Goal: Entertainment & Leisure: Consume media (video, audio)

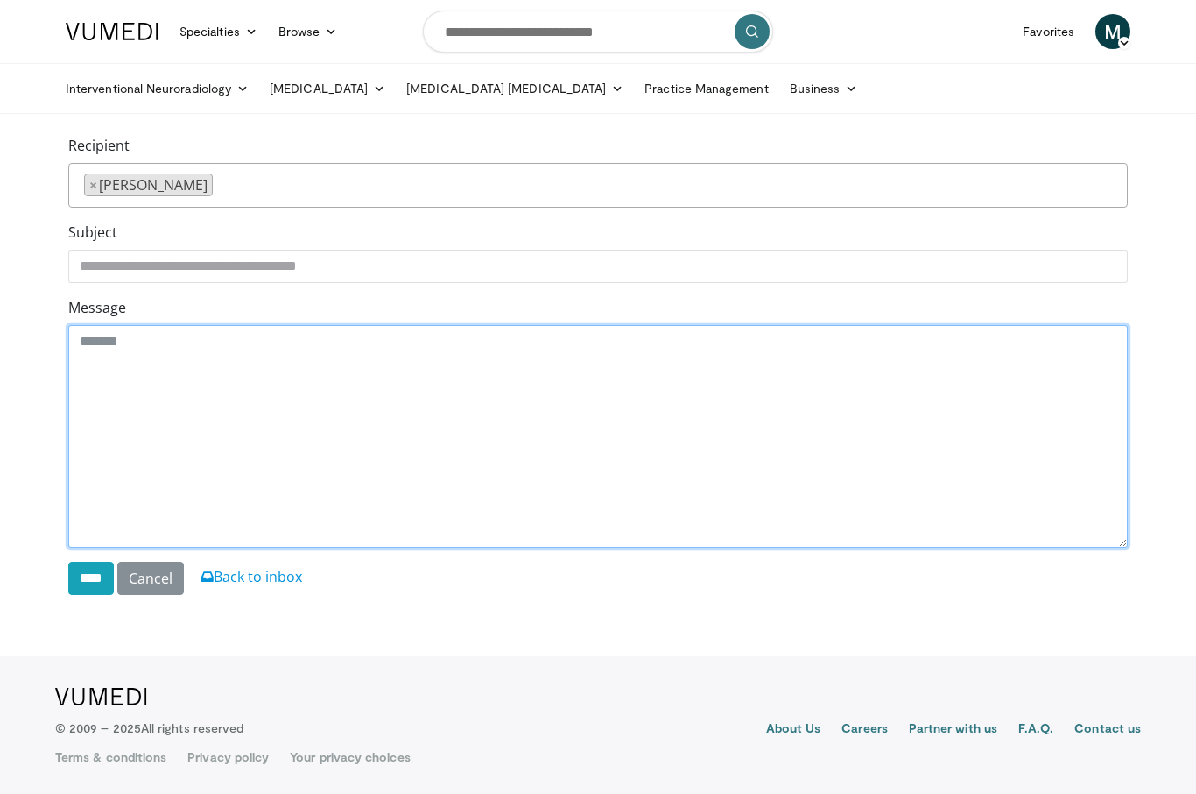
click at [307, 499] on textarea "Message" at bounding box center [598, 436] width 1060 height 222
click at [349, 501] on textarea "Message" at bounding box center [598, 436] width 1060 height 222
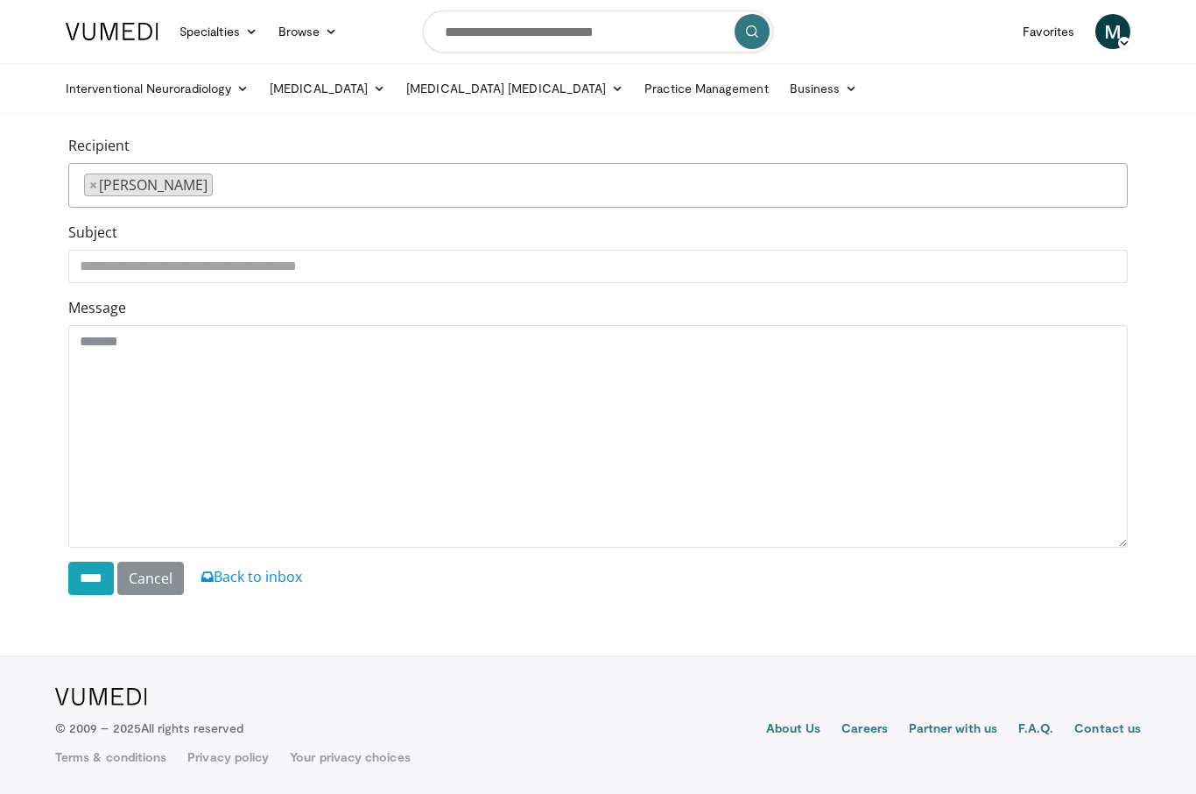
click at [607, 665] on footer "About Us Careers Partner with us F.A.Q. Contact us Terms & conditions Privacy p…" at bounding box center [598, 724] width 1196 height 138
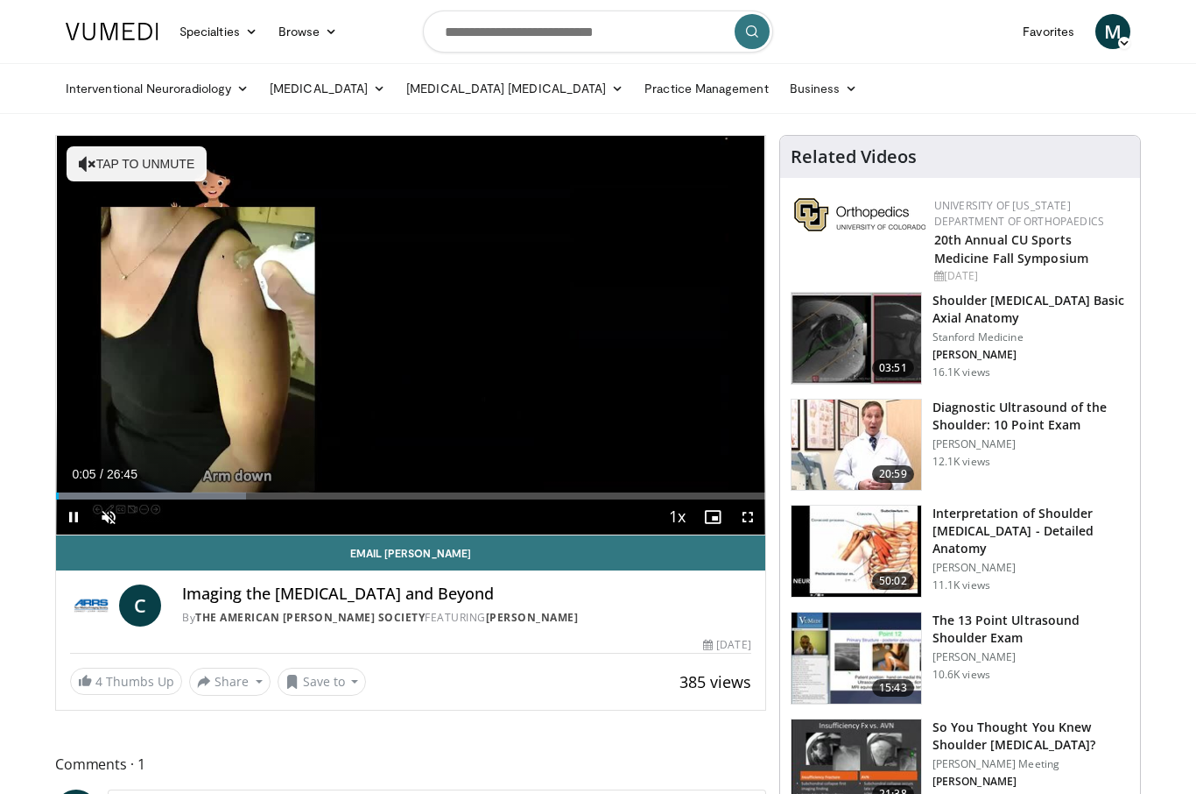
click at [760, 523] on span "Video Player" at bounding box center [747, 516] width 35 height 35
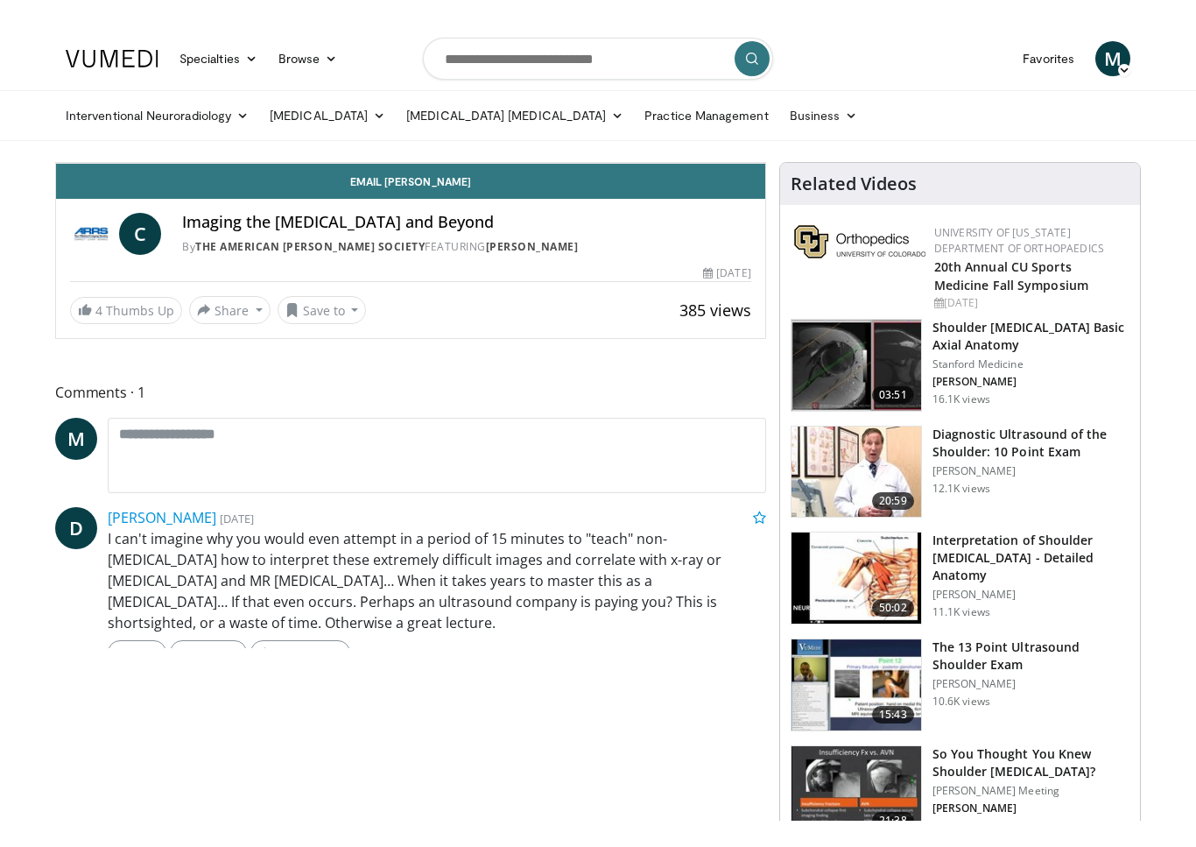
scroll to position [21, 0]
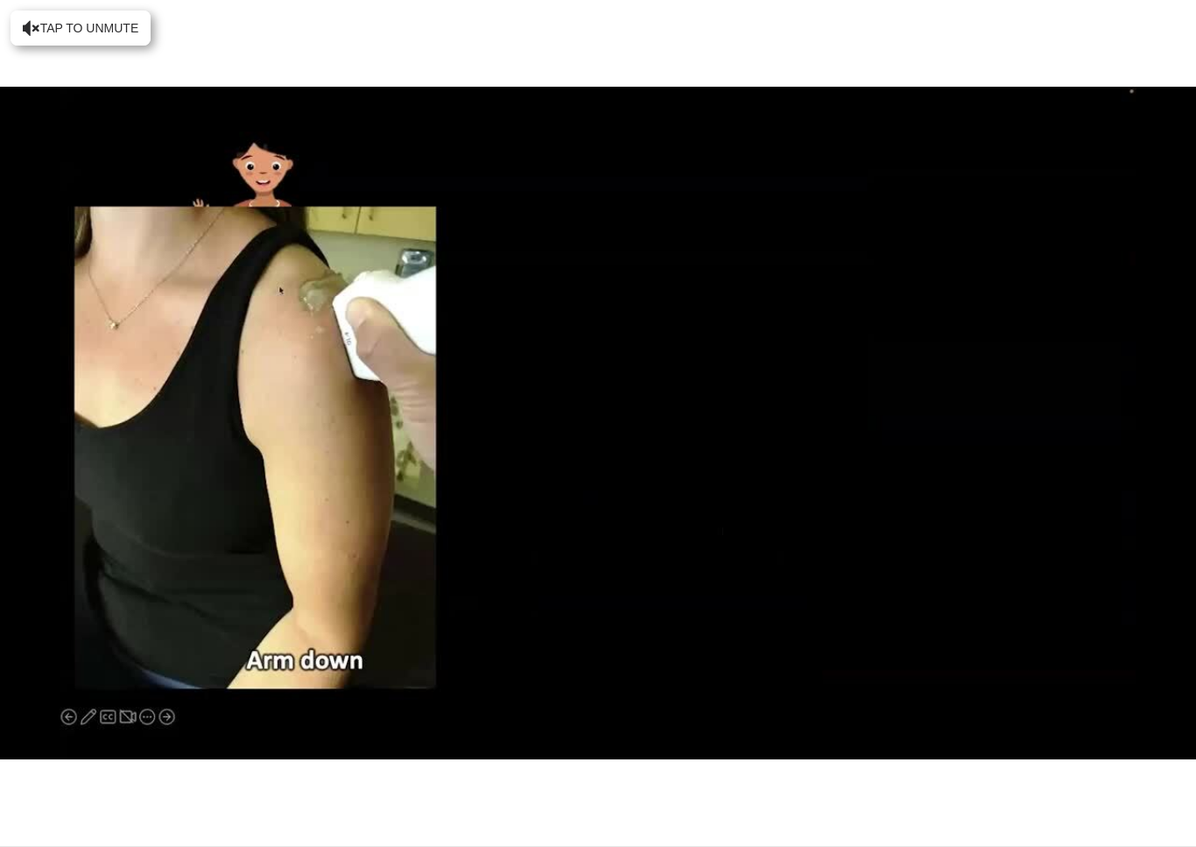
click at [490, 752] on div "10 seconds Tap to unmute" at bounding box center [598, 423] width 1196 height 846
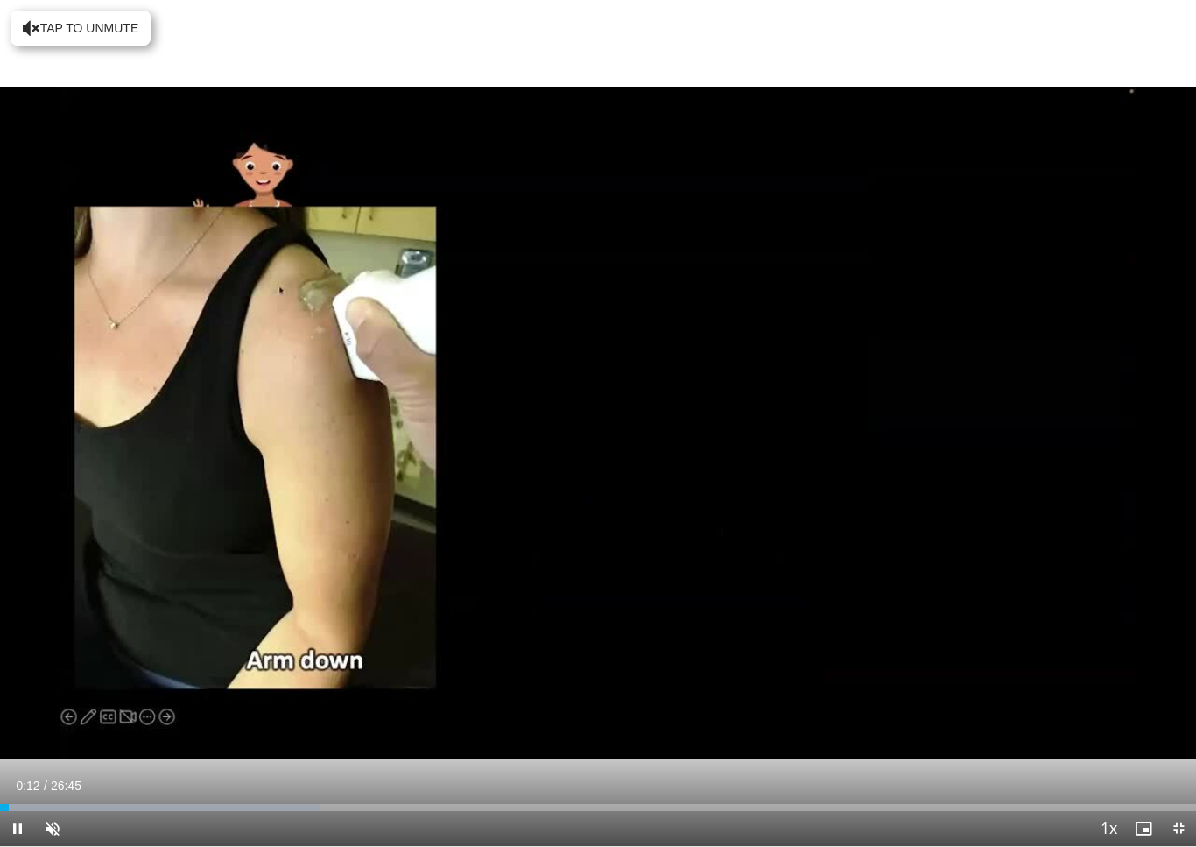
click at [62, 793] on span "Video Player" at bounding box center [52, 828] width 35 height 35
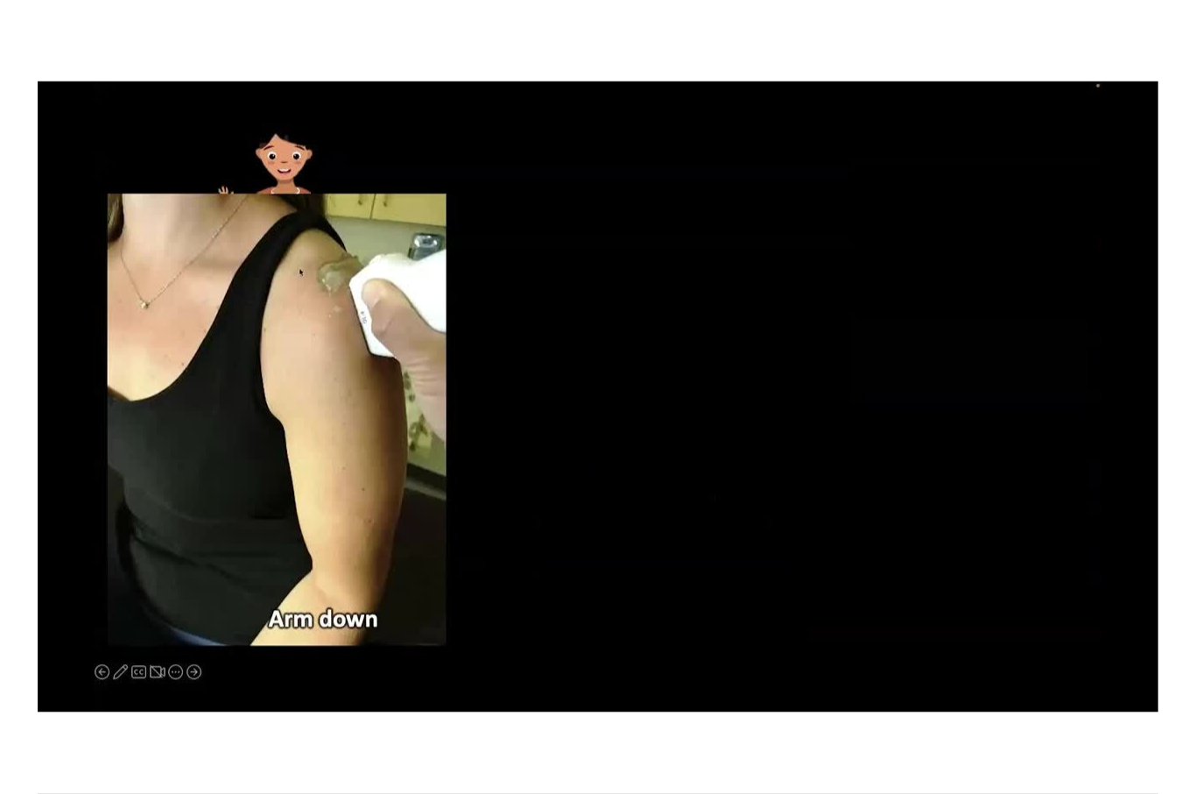
scroll to position [0, 0]
